Goal: Check status: Check status

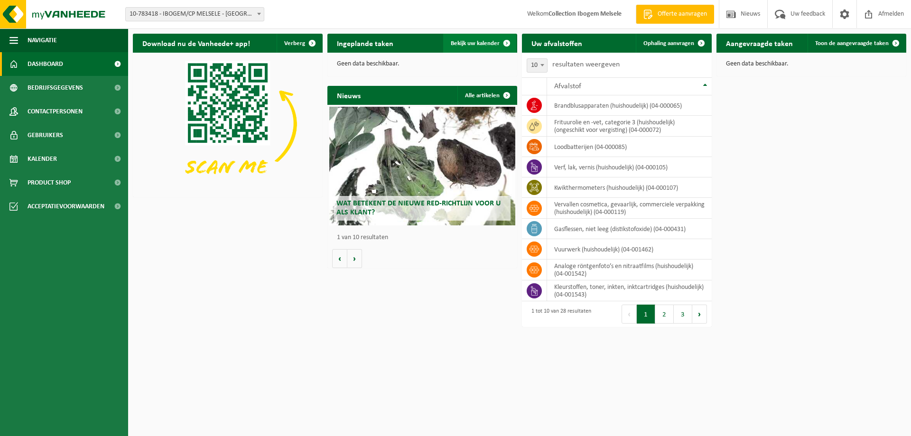
click at [483, 44] on span "Bekijk uw kalender" at bounding box center [475, 43] width 49 height 6
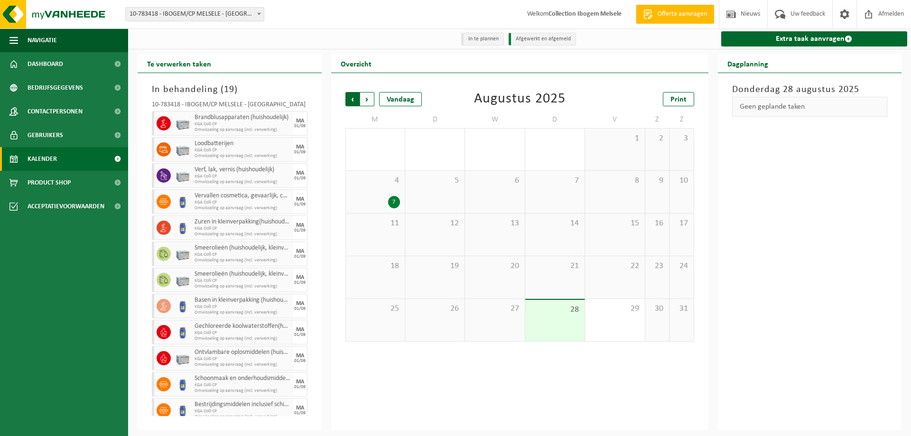
click at [367, 100] on span "Volgende" at bounding box center [367, 99] width 14 height 14
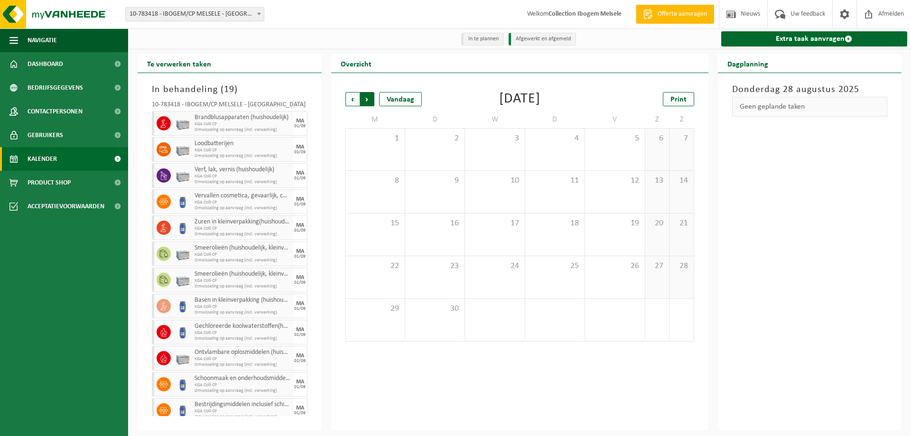
click at [349, 96] on span "Vorige" at bounding box center [352, 99] width 14 height 14
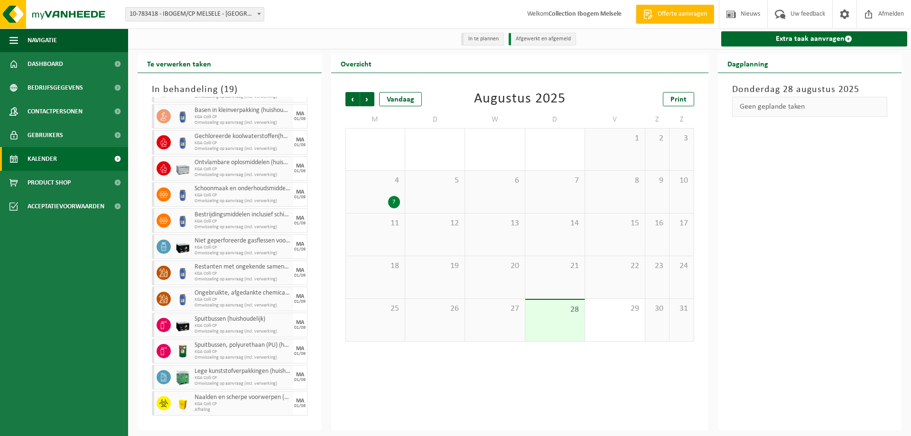
scroll to position [191, 0]
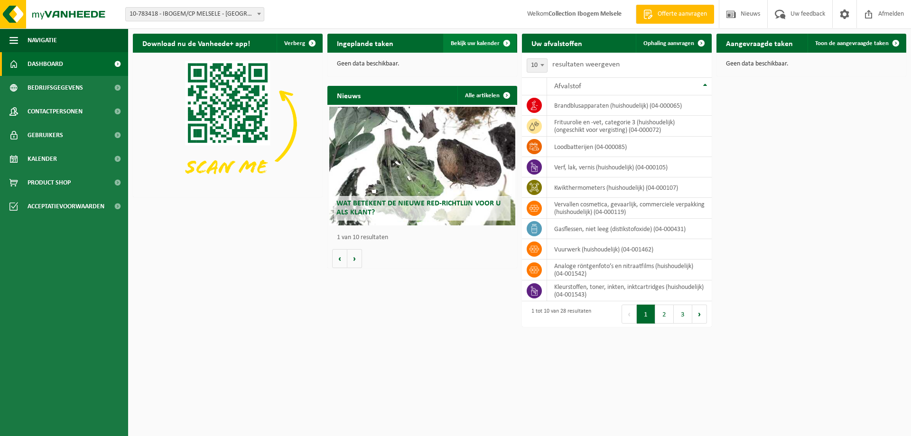
click at [476, 41] on span "Bekijk uw kalender" at bounding box center [475, 43] width 49 height 6
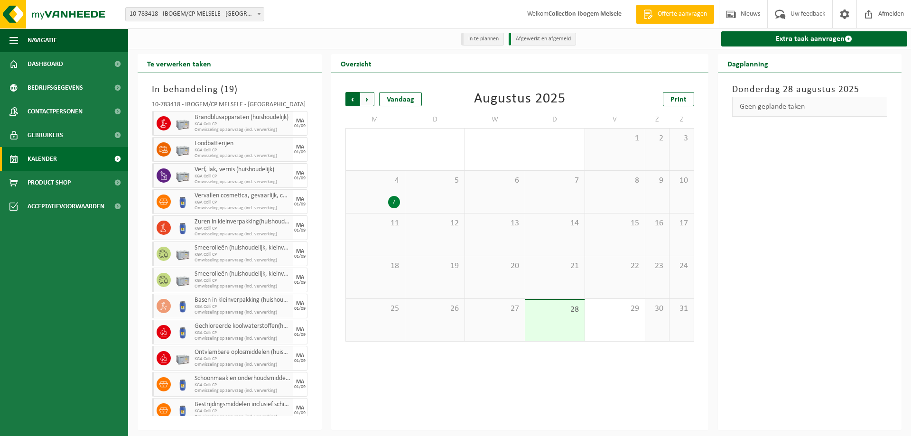
click at [369, 103] on span "Volgende" at bounding box center [367, 99] width 14 height 14
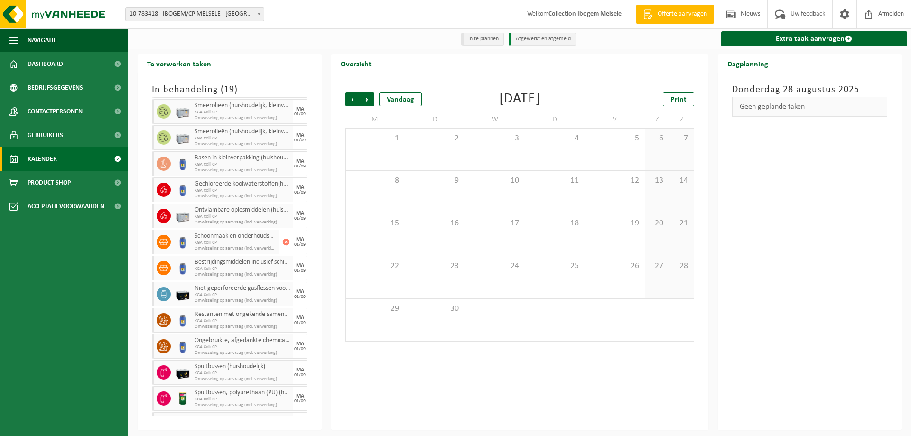
scroll to position [191, 0]
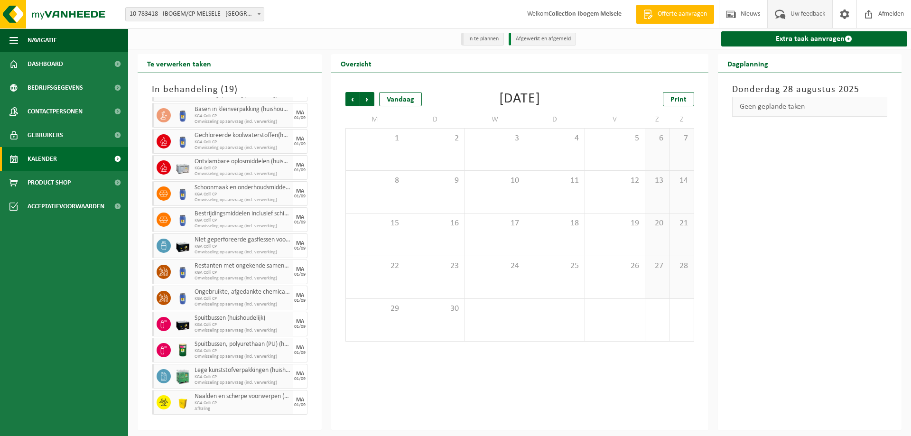
click at [794, 15] on span "Uw feedback" at bounding box center [807, 14] width 39 height 28
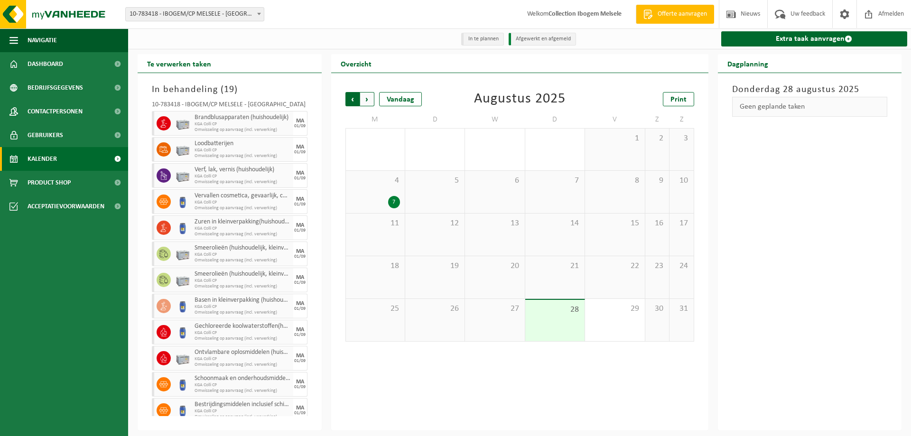
click at [371, 102] on span "Volgende" at bounding box center [367, 99] width 14 height 14
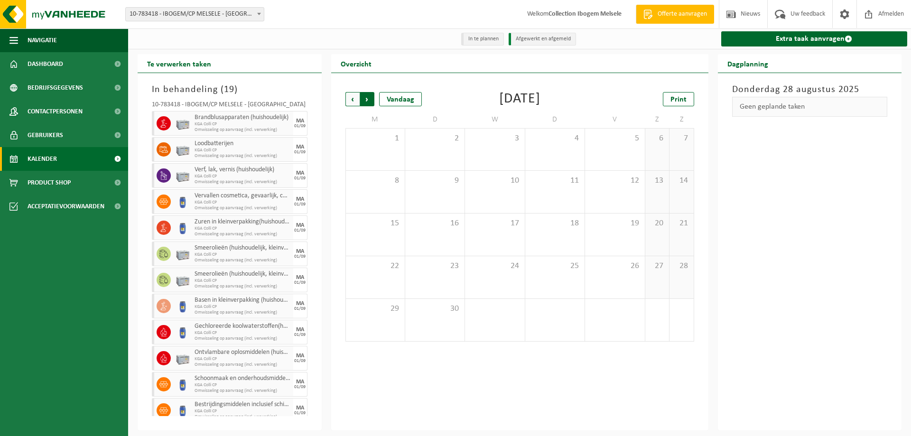
click at [347, 99] on span "Vorige" at bounding box center [352, 99] width 14 height 14
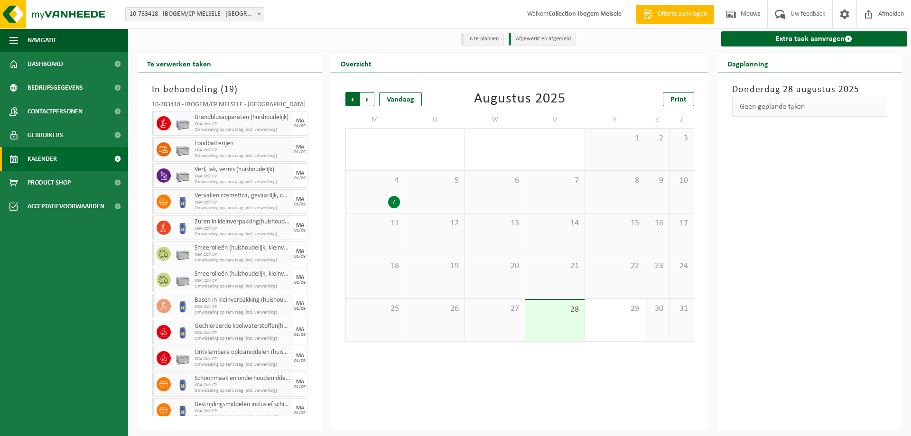
click at [369, 98] on span "Volgende" at bounding box center [367, 99] width 14 height 14
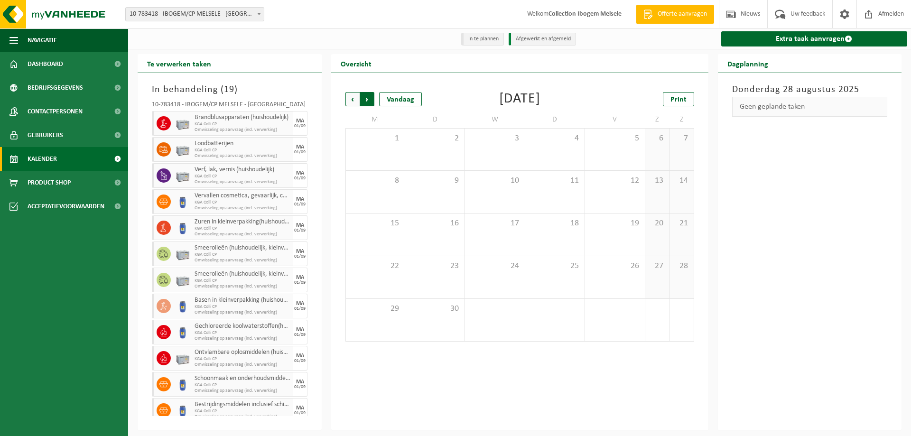
click at [350, 100] on span "Vorige" at bounding box center [352, 99] width 14 height 14
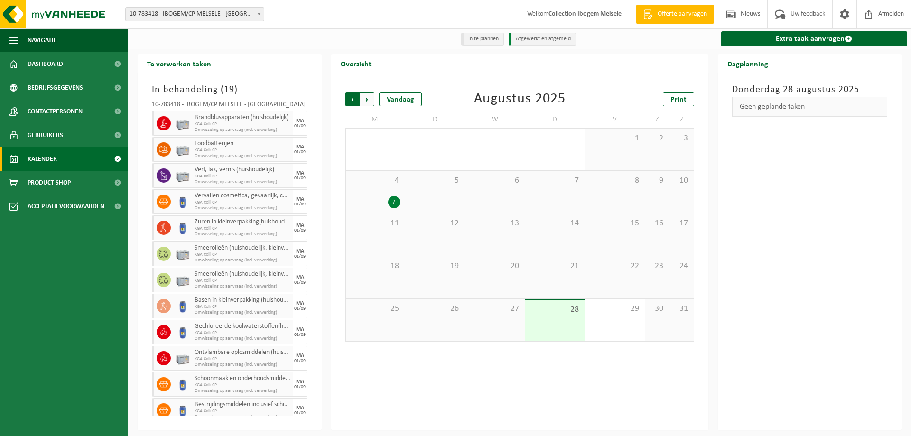
click at [366, 99] on span "Volgende" at bounding box center [367, 99] width 14 height 14
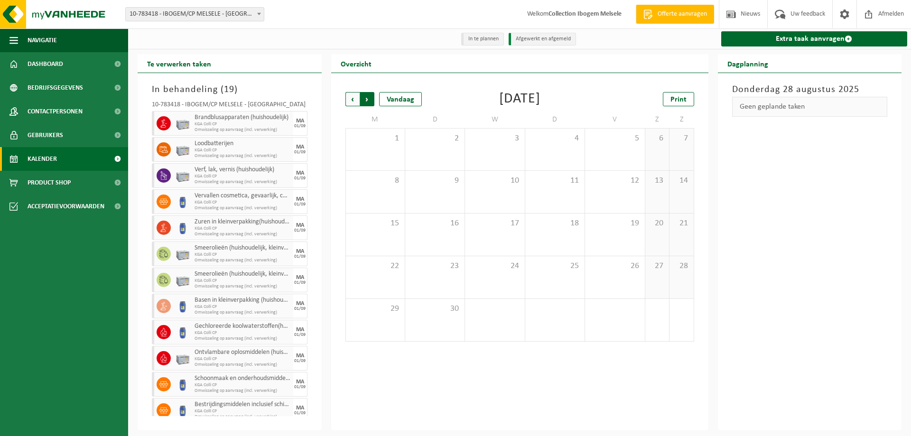
click at [351, 98] on span "Vorige" at bounding box center [352, 99] width 14 height 14
